Goal: Information Seeking & Learning: Learn about a topic

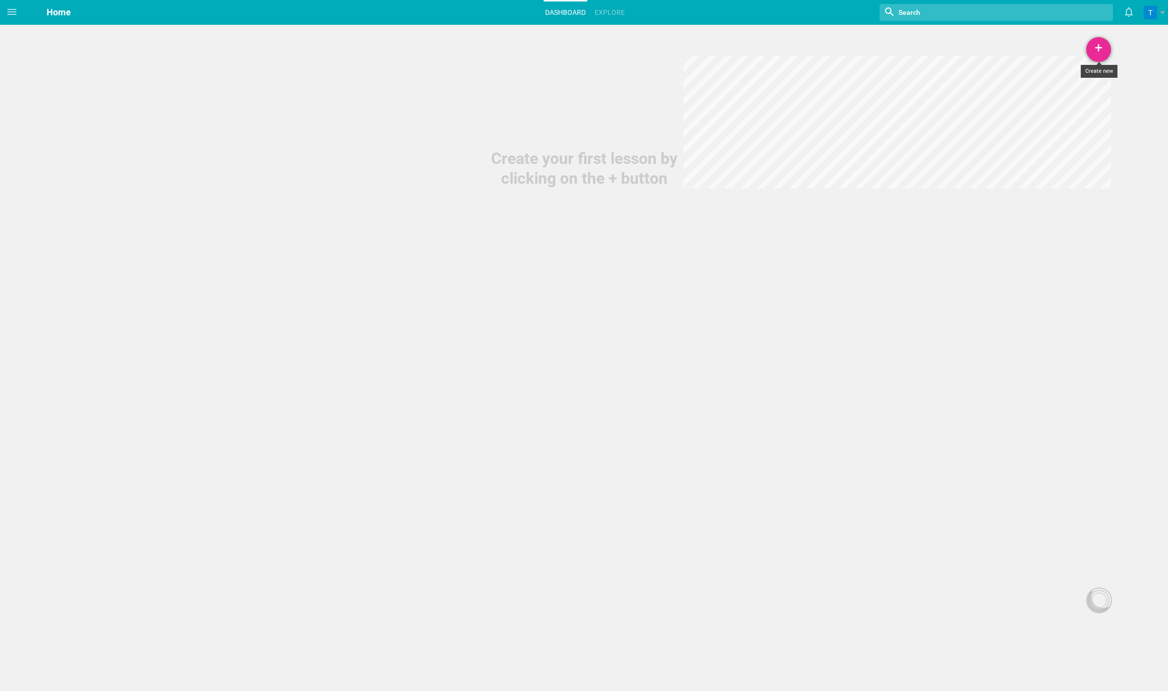
click at [1095, 42] on div "+" at bounding box center [1099, 49] width 25 height 25
click at [1080, 122] on link "Course" at bounding box center [1074, 121] width 74 height 22
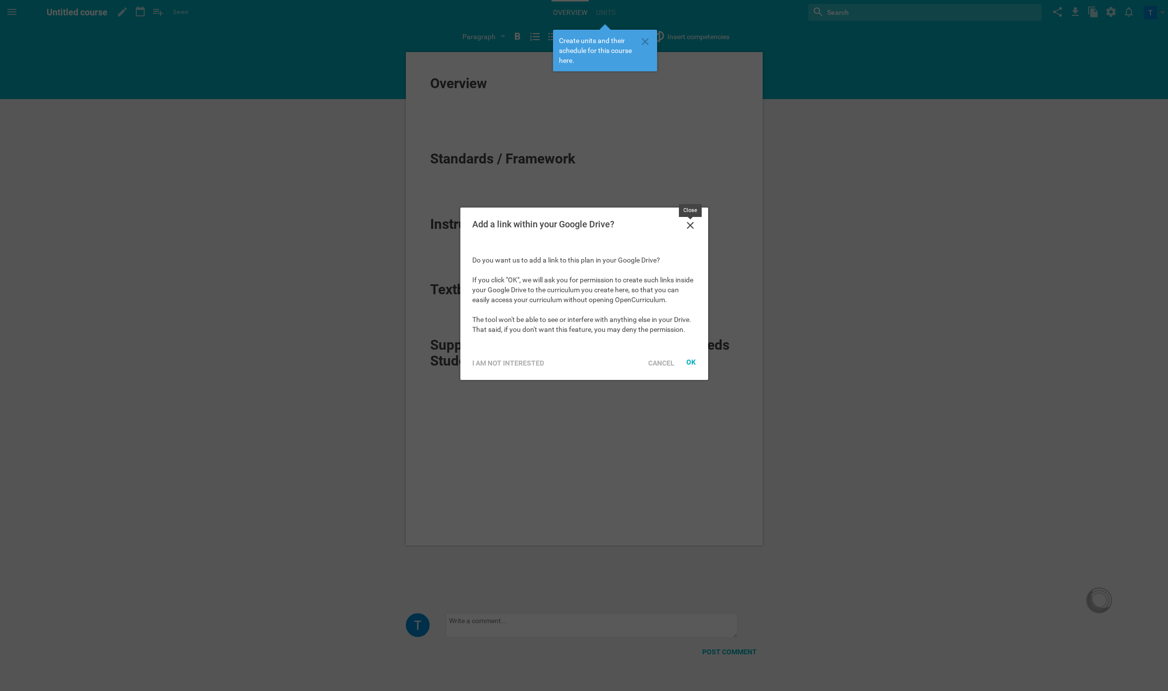
click at [687, 224] on icon at bounding box center [691, 226] width 12 height 12
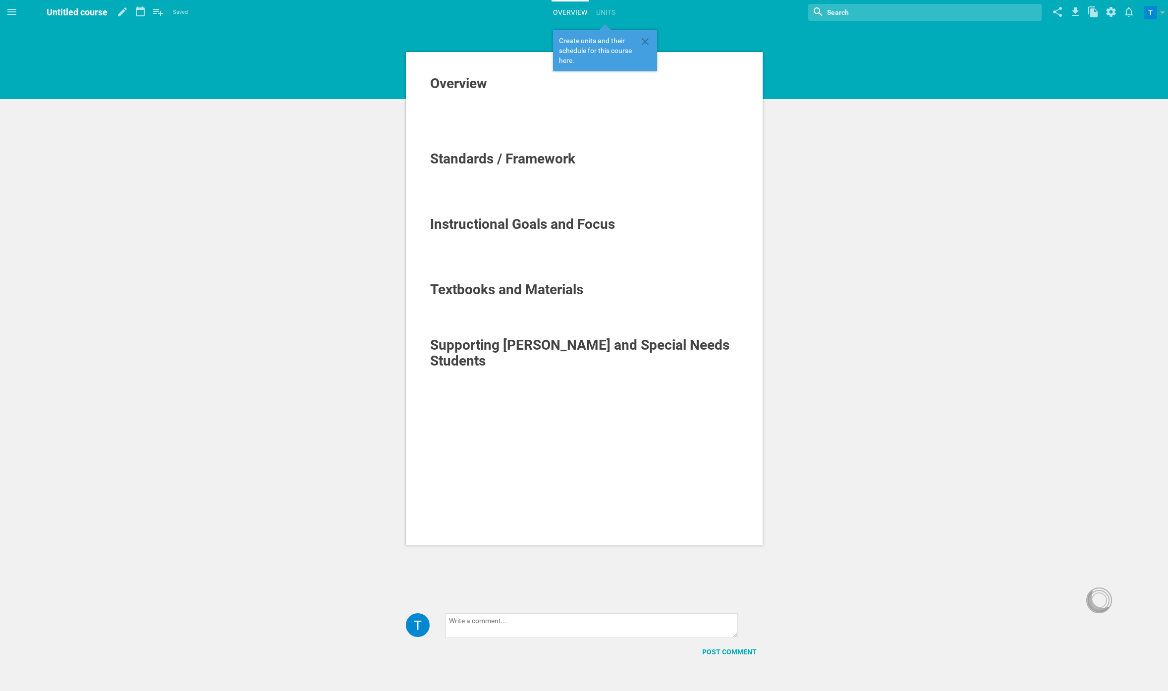
click at [593, 216] on span "Instructional Goals and Focus" at bounding box center [522, 224] width 185 height 16
click at [557, 157] on span "Standards / Framework" at bounding box center [502, 159] width 145 height 16
click at [643, 44] on icon at bounding box center [645, 41] width 7 height 7
click at [434, 131] on div at bounding box center [584, 136] width 309 height 10
click at [448, 113] on div at bounding box center [584, 117] width 309 height 10
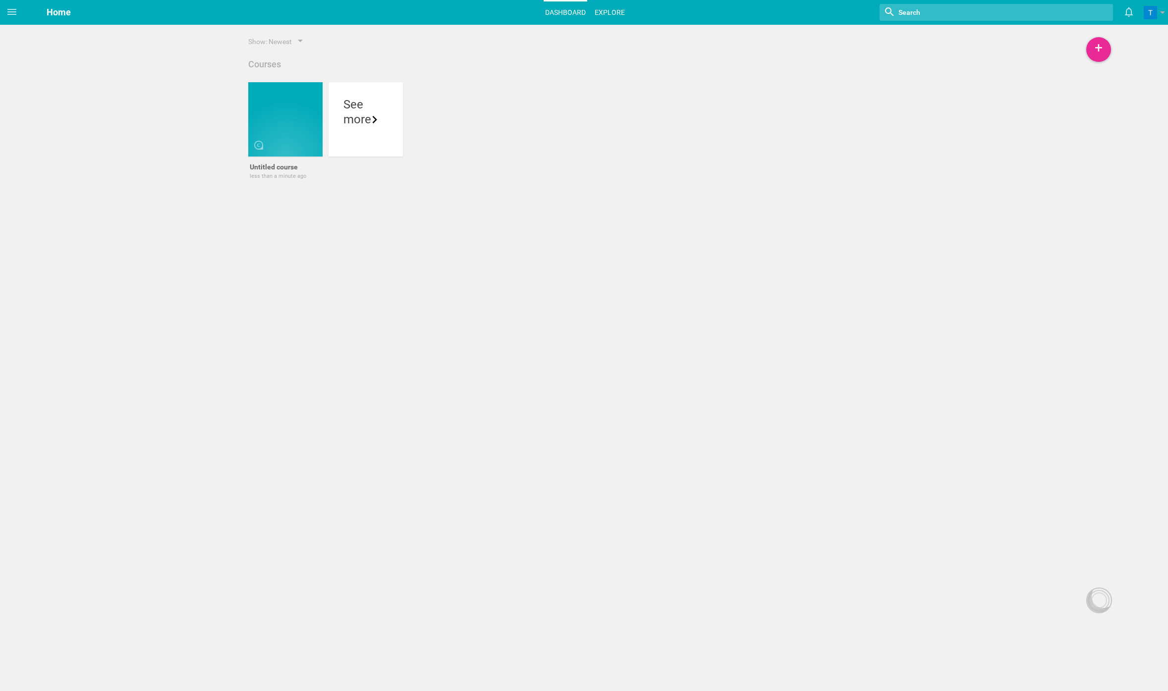
click at [601, 17] on link "Explore" at bounding box center [609, 12] width 33 height 22
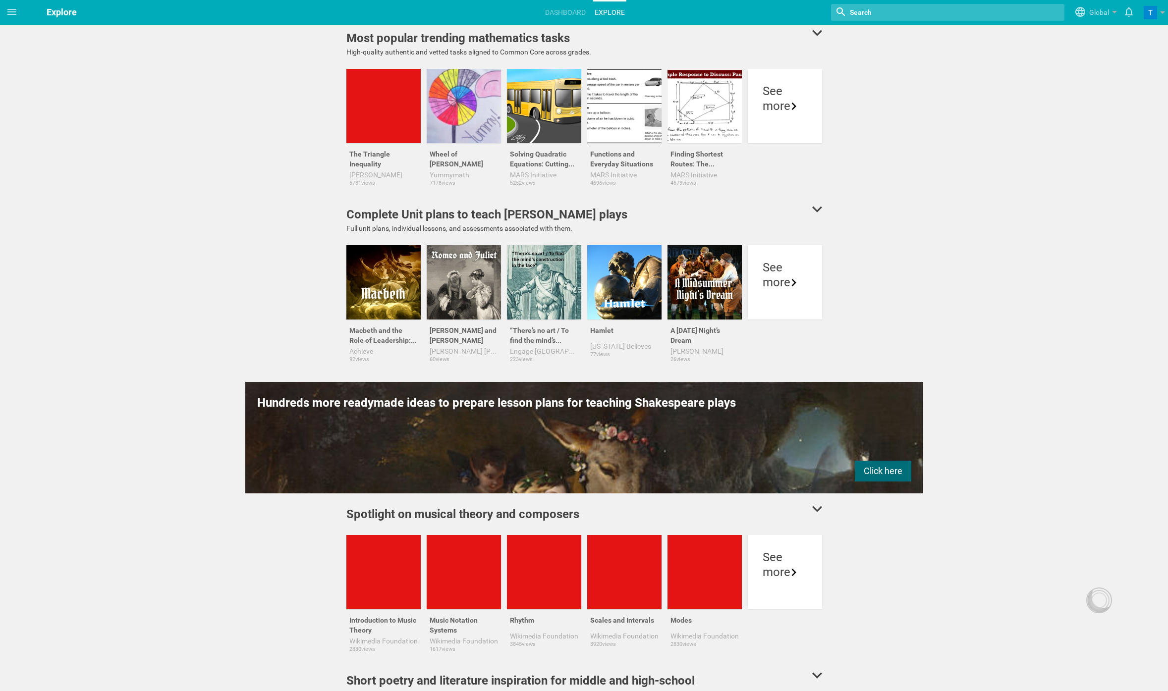
click at [913, 383] on div "Hundreds more readymade ideas to prepare lesson plans for teaching [PERSON_NAME…" at bounding box center [584, 438] width 678 height 112
click at [557, 124] on div at bounding box center [544, 106] width 74 height 74
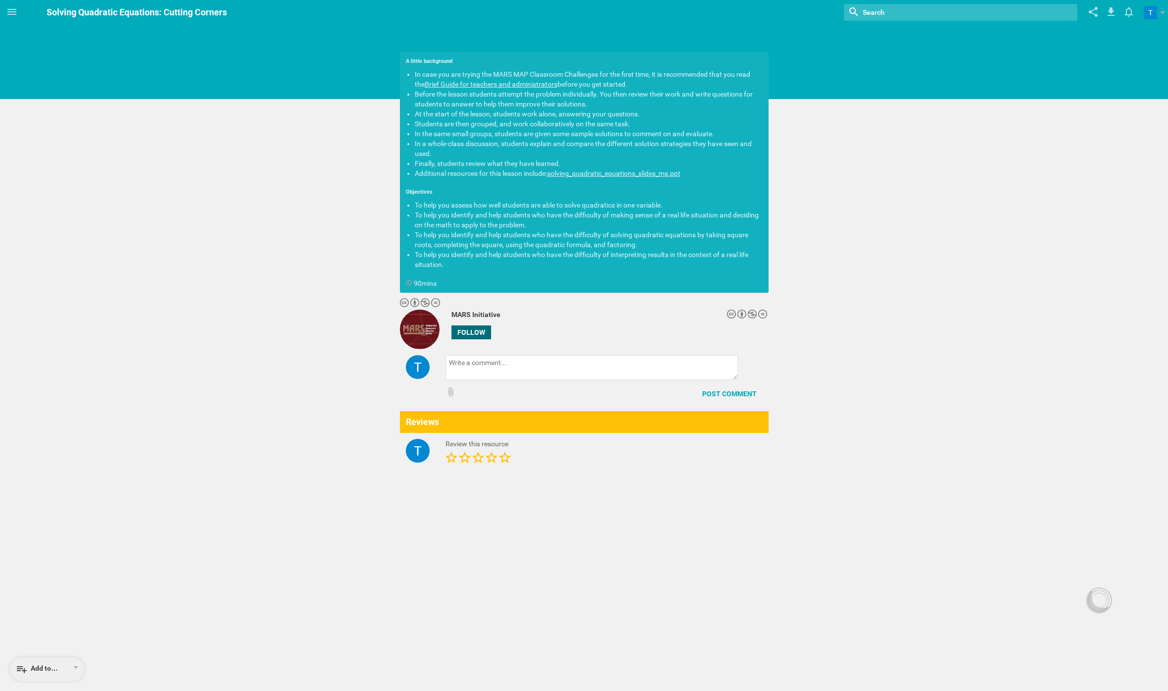
drag, startPoint x: 731, startPoint y: 279, endPoint x: 707, endPoint y: 121, distance: 159.5
click at [707, 121] on div "A little background In case you are trying the MARS MAP Classroom Challenges fo…" at bounding box center [584, 172] width 369 height 241
click at [802, 234] on div "A little background In case you are trying the MARS MAP Classroom Challenges fo…" at bounding box center [584, 247] width 1168 height 494
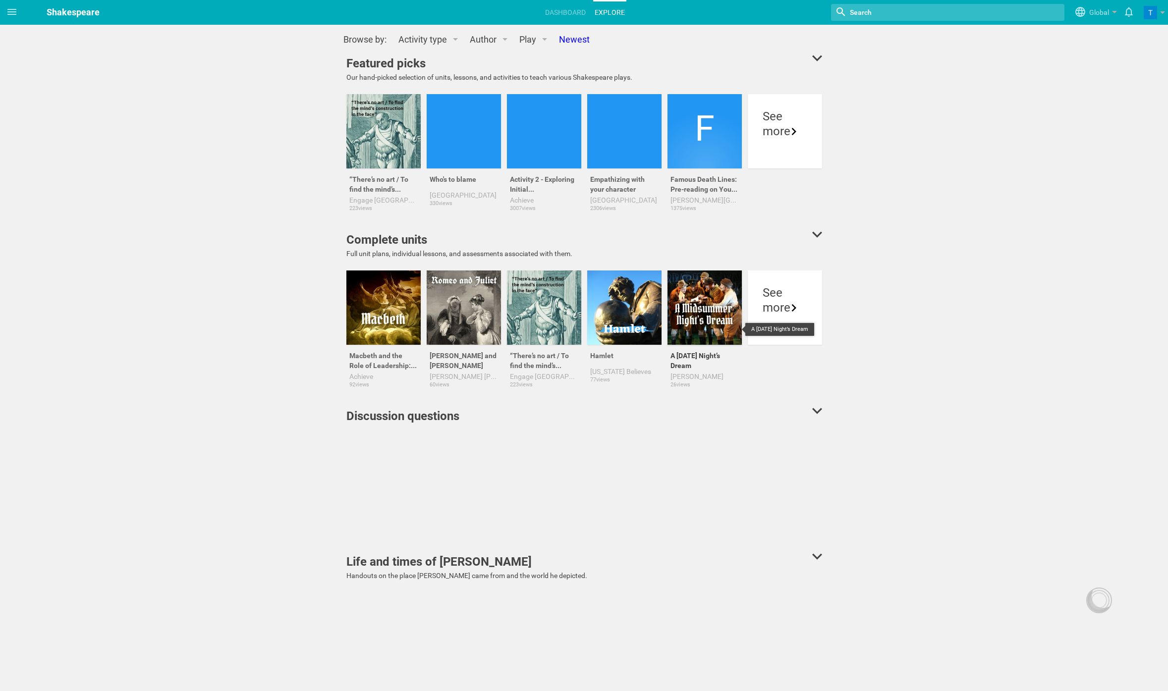
scroll to position [7, 0]
